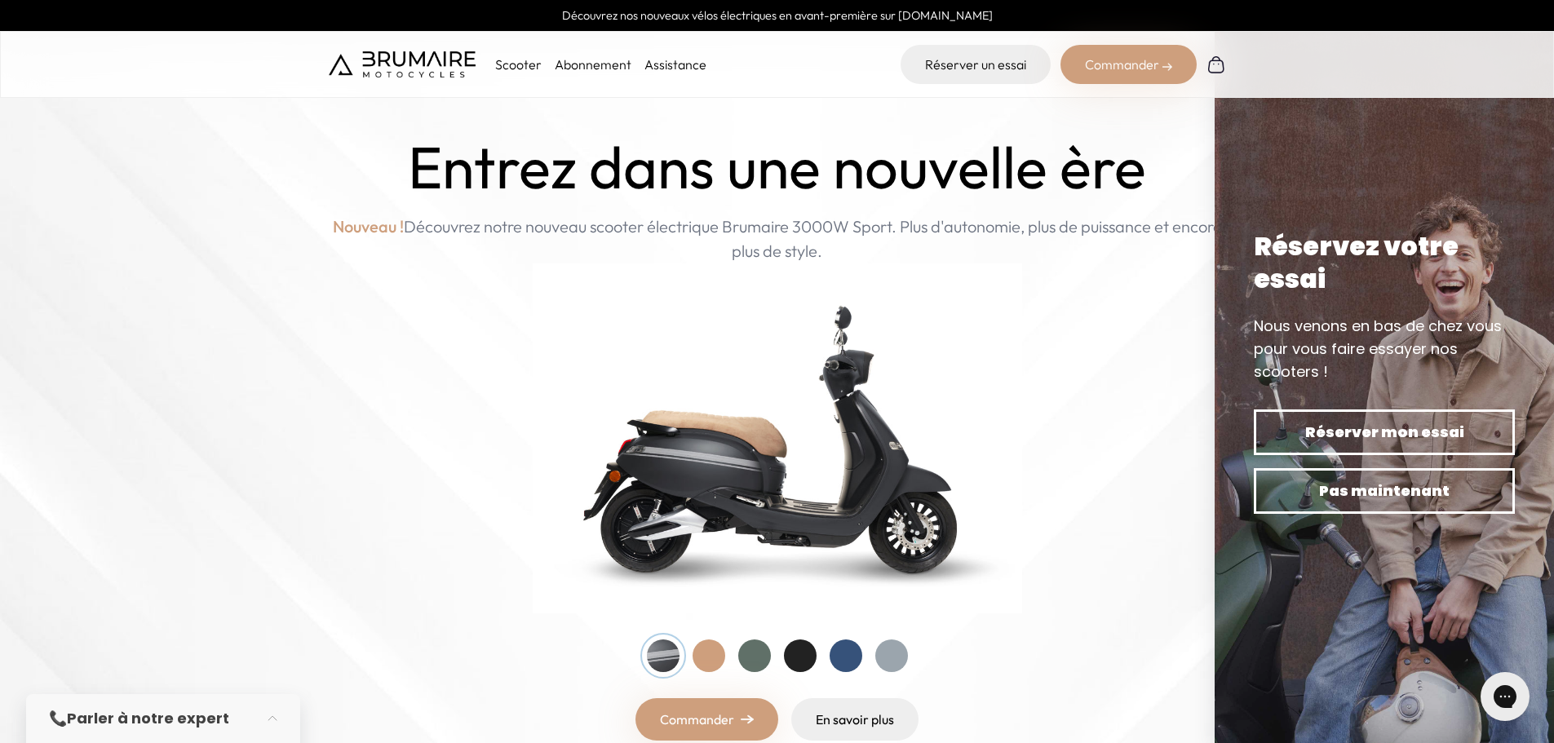
click at [521, 67] on p "Scooter" at bounding box center [518, 65] width 47 height 20
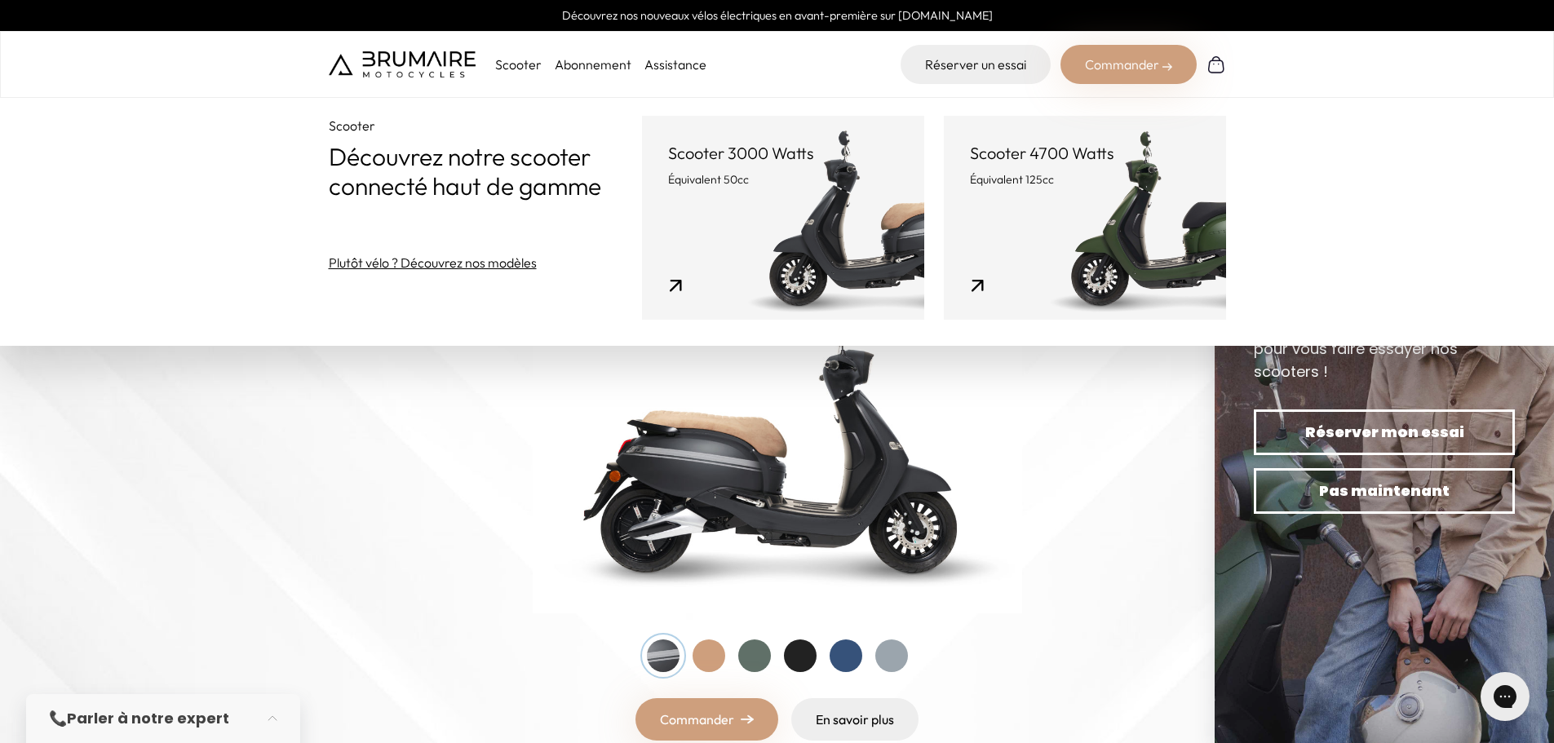
click at [1051, 205] on link "Scooter 4700 Watts Équivalent 125cc" at bounding box center [1085, 218] width 282 height 204
click at [431, 266] on link "Plutôt vélo ? Découvrez nos modèles" at bounding box center [433, 263] width 208 height 20
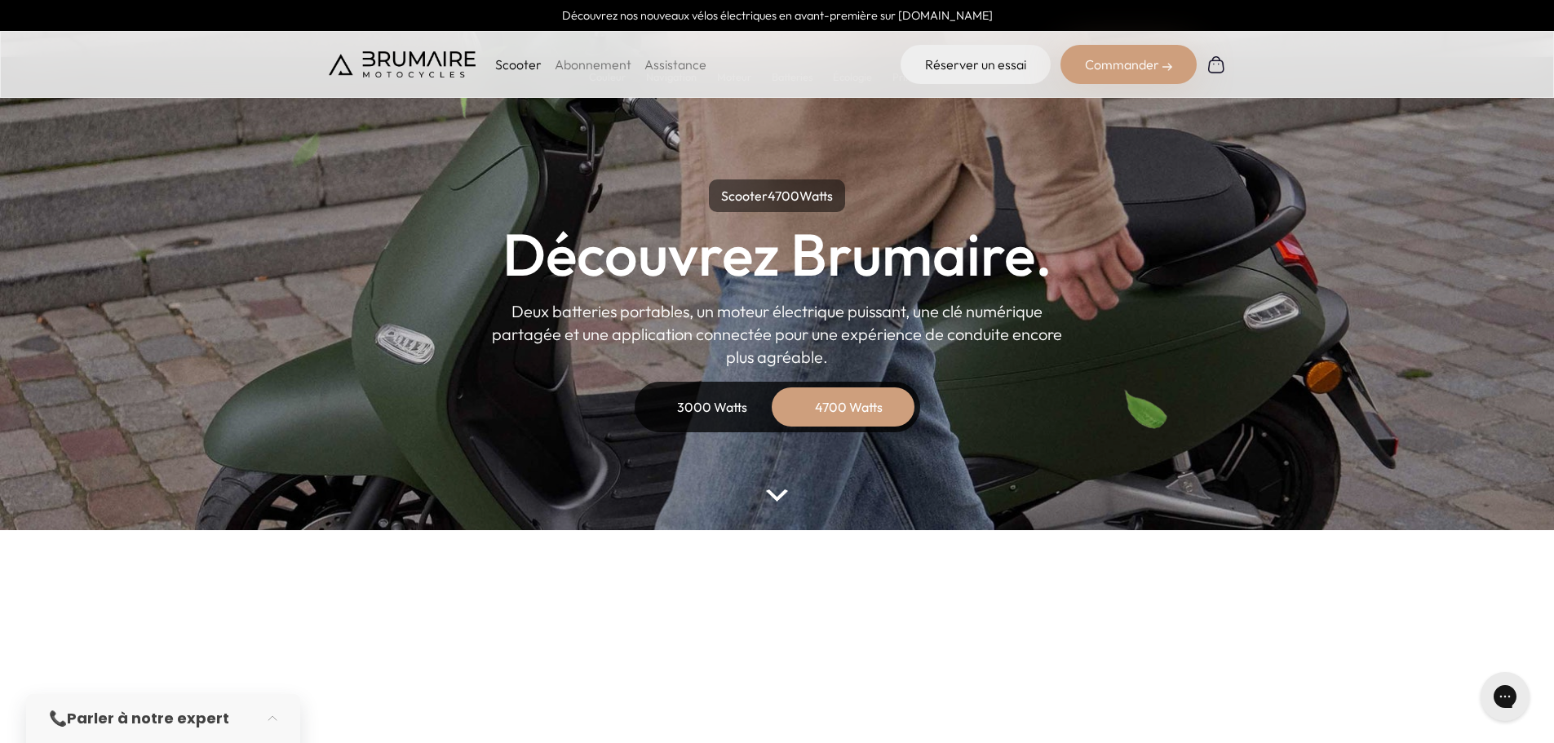
click at [823, 406] on div "4700 Watts" at bounding box center [849, 407] width 131 height 39
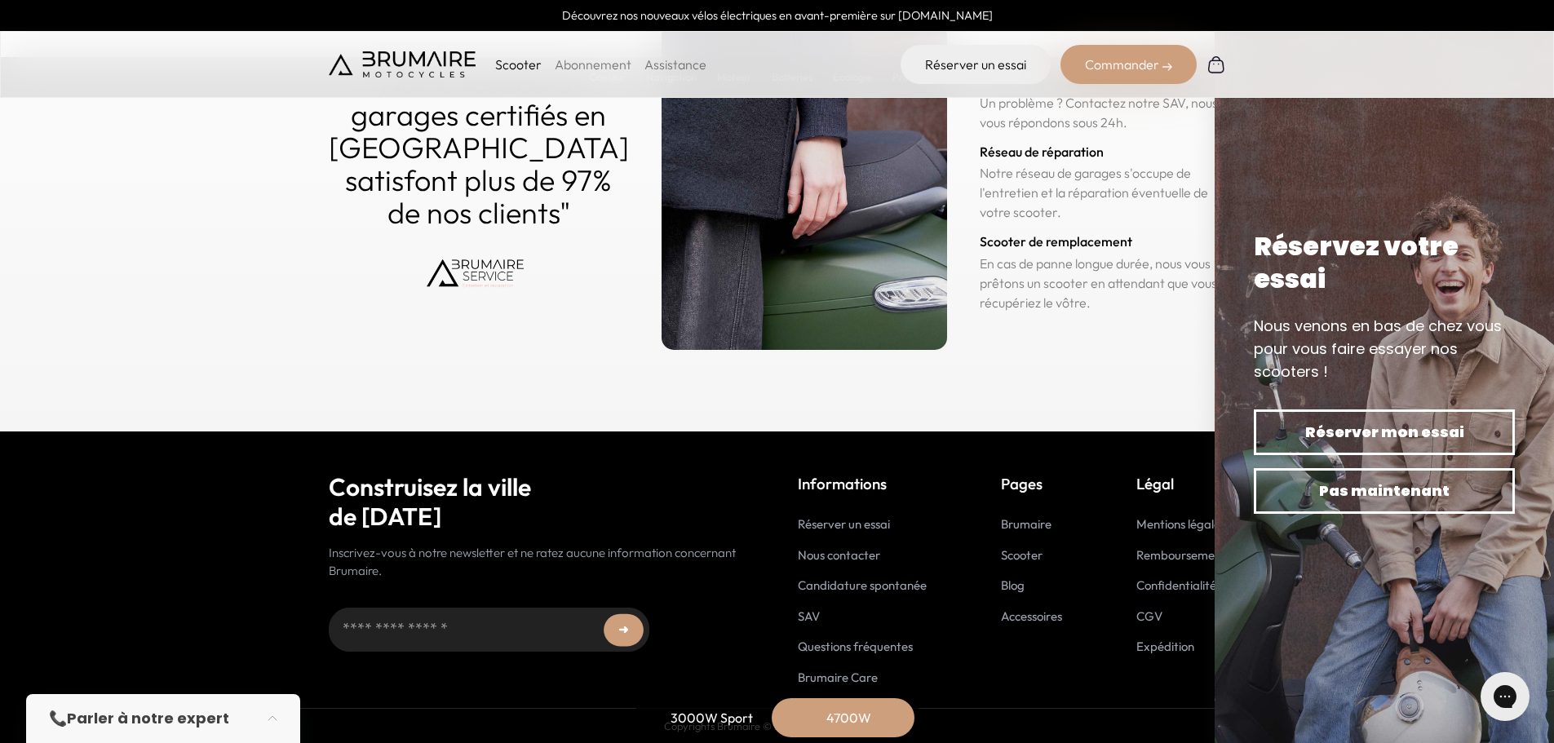
scroll to position [8212, 0]
